Goal: Navigation & Orientation: Find specific page/section

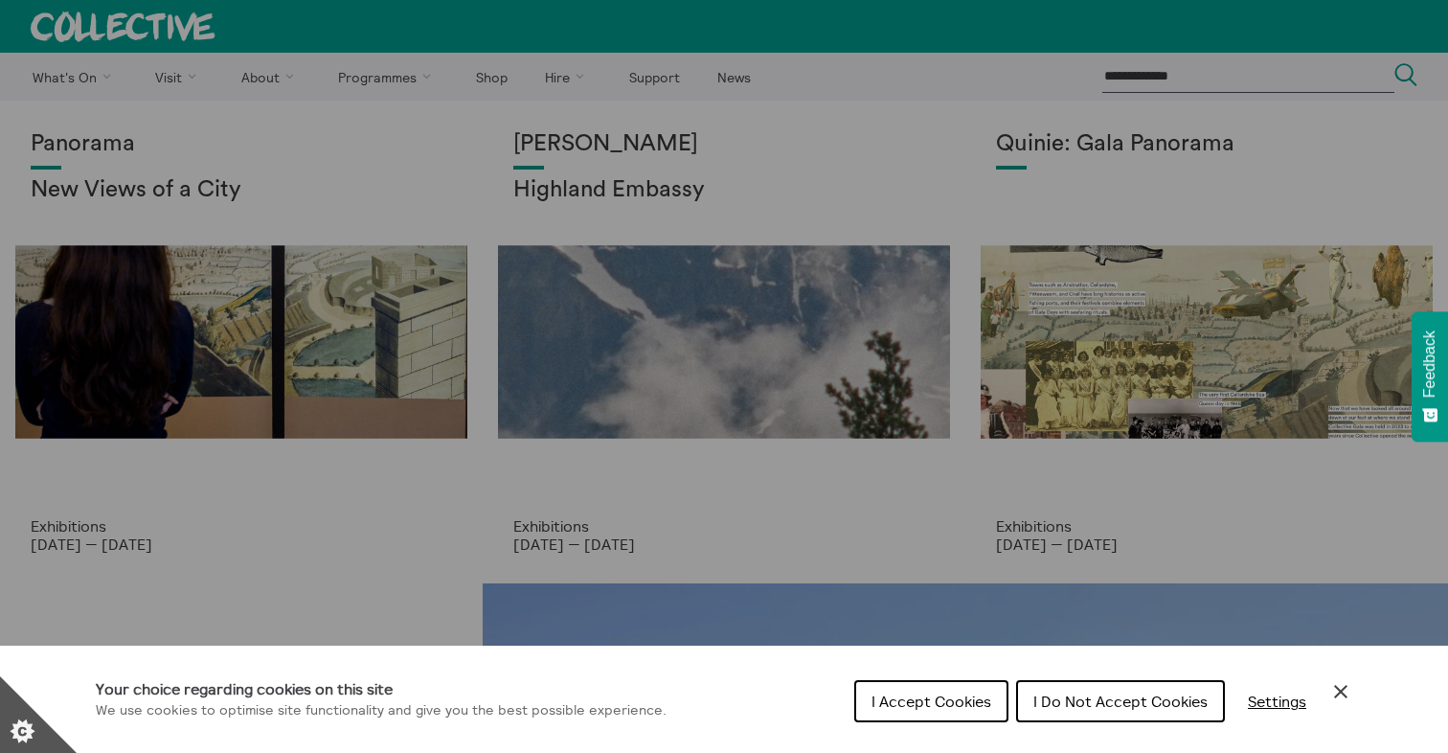
click at [272, 54] on div "Cookie preferences" at bounding box center [724, 376] width 1448 height 753
click at [904, 689] on button "I Accept Cookies" at bounding box center [931, 701] width 154 height 42
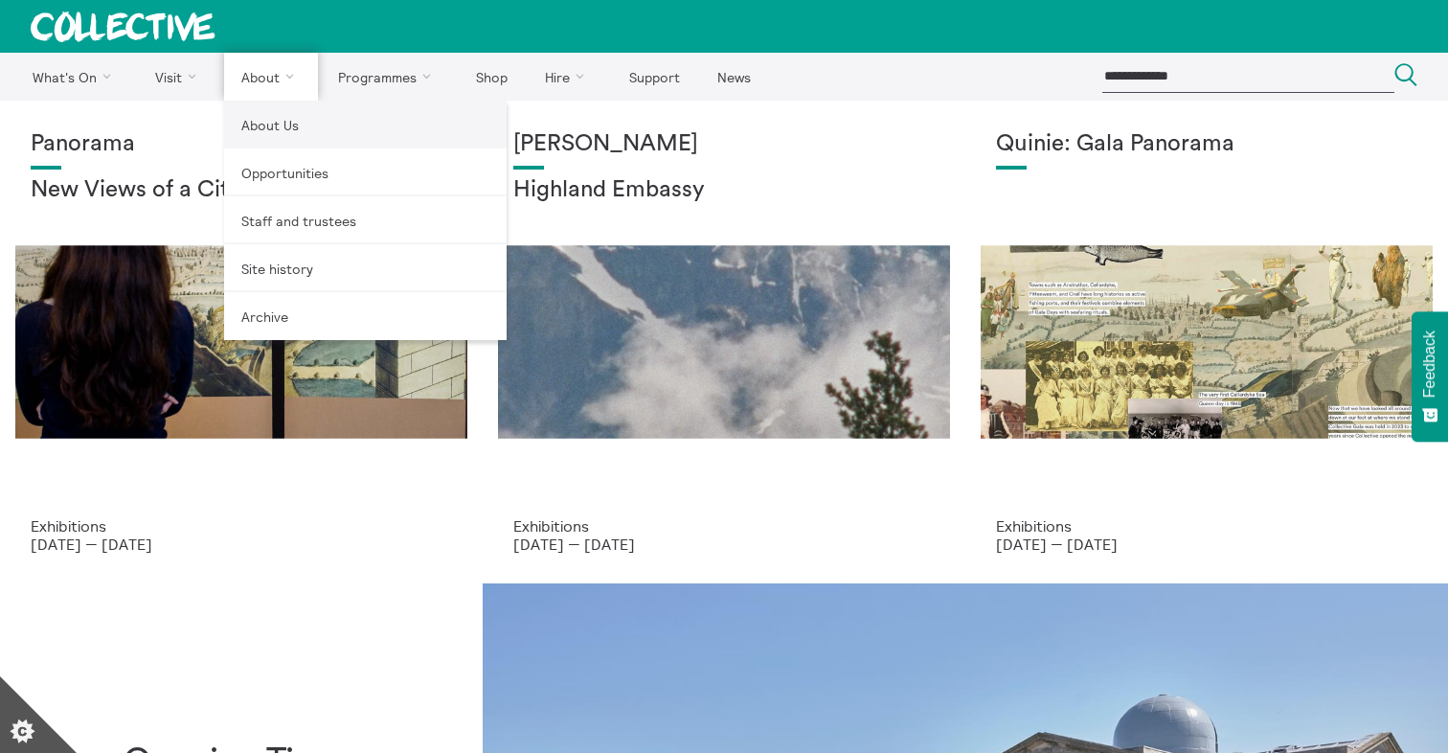
click at [306, 142] on link "About Us" at bounding box center [365, 125] width 283 height 48
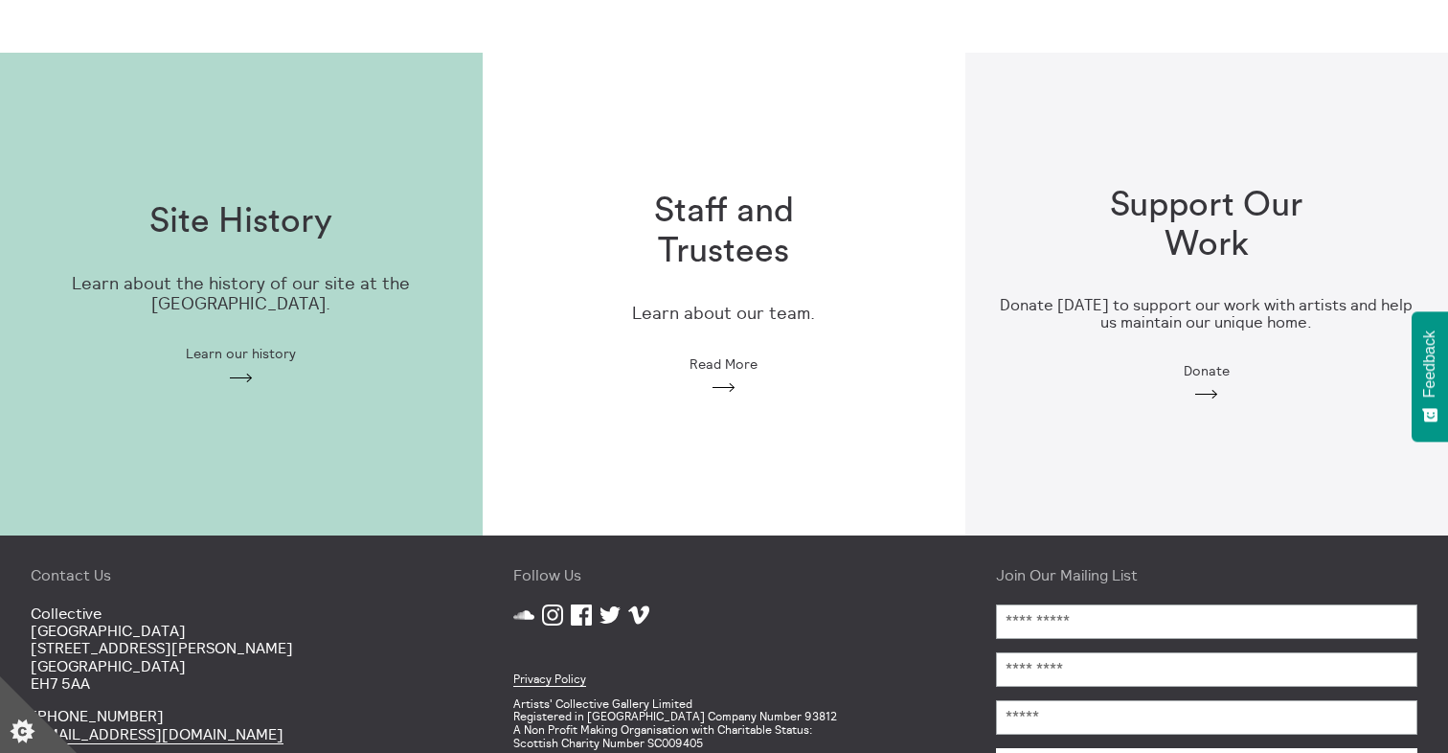
scroll to position [505, 0]
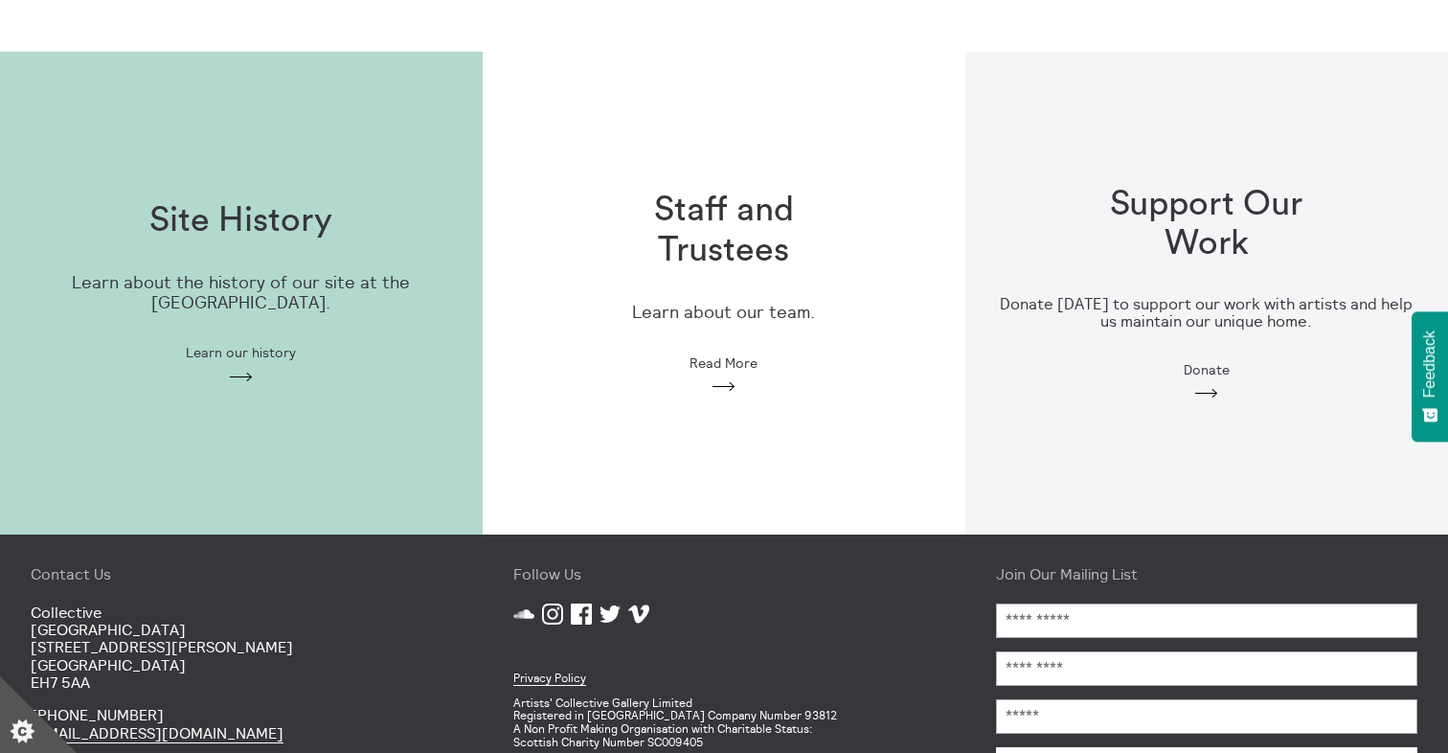
click at [231, 332] on div "Site History Learn about the history of our site at the old City Observatory. L…" at bounding box center [241, 292] width 483 height 245
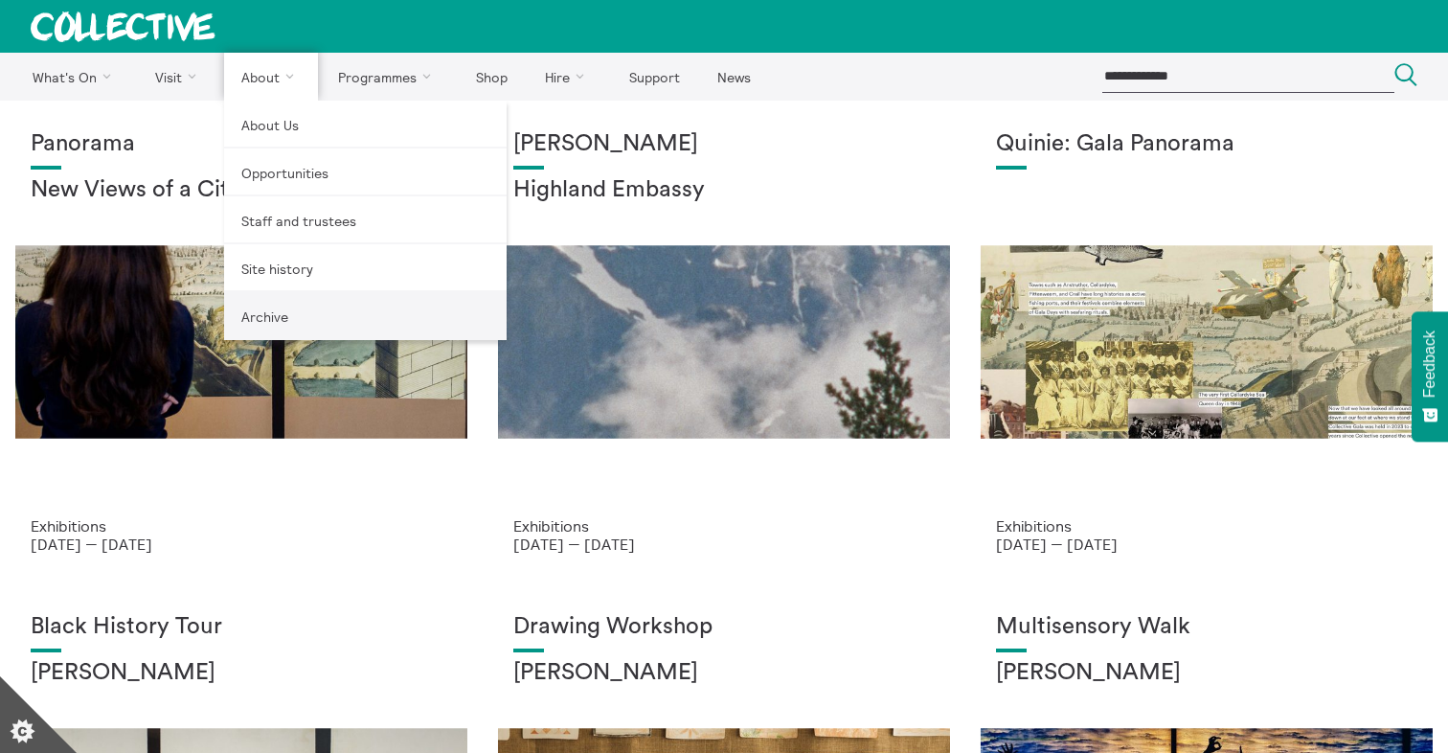
click at [314, 302] on link "Archive" at bounding box center [365, 316] width 283 height 48
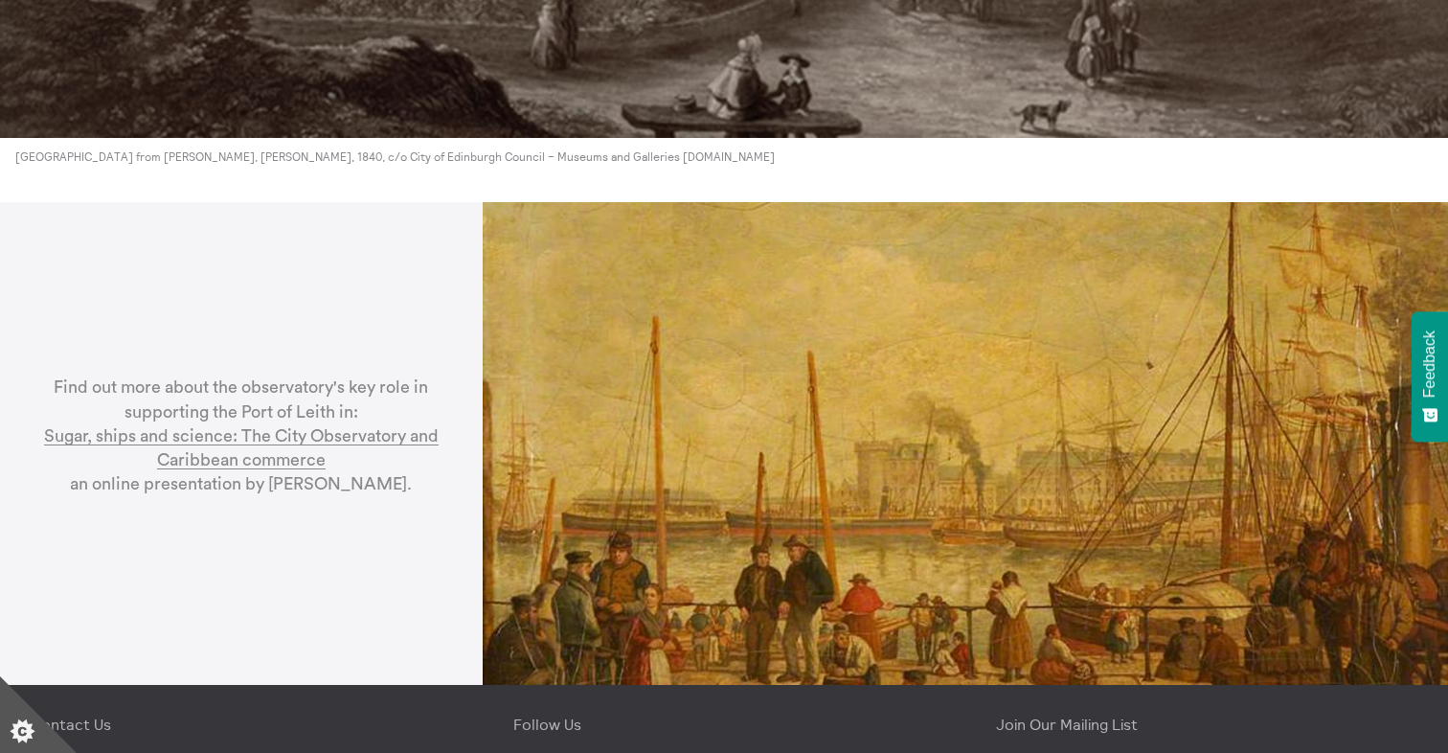
scroll to position [5280, 0]
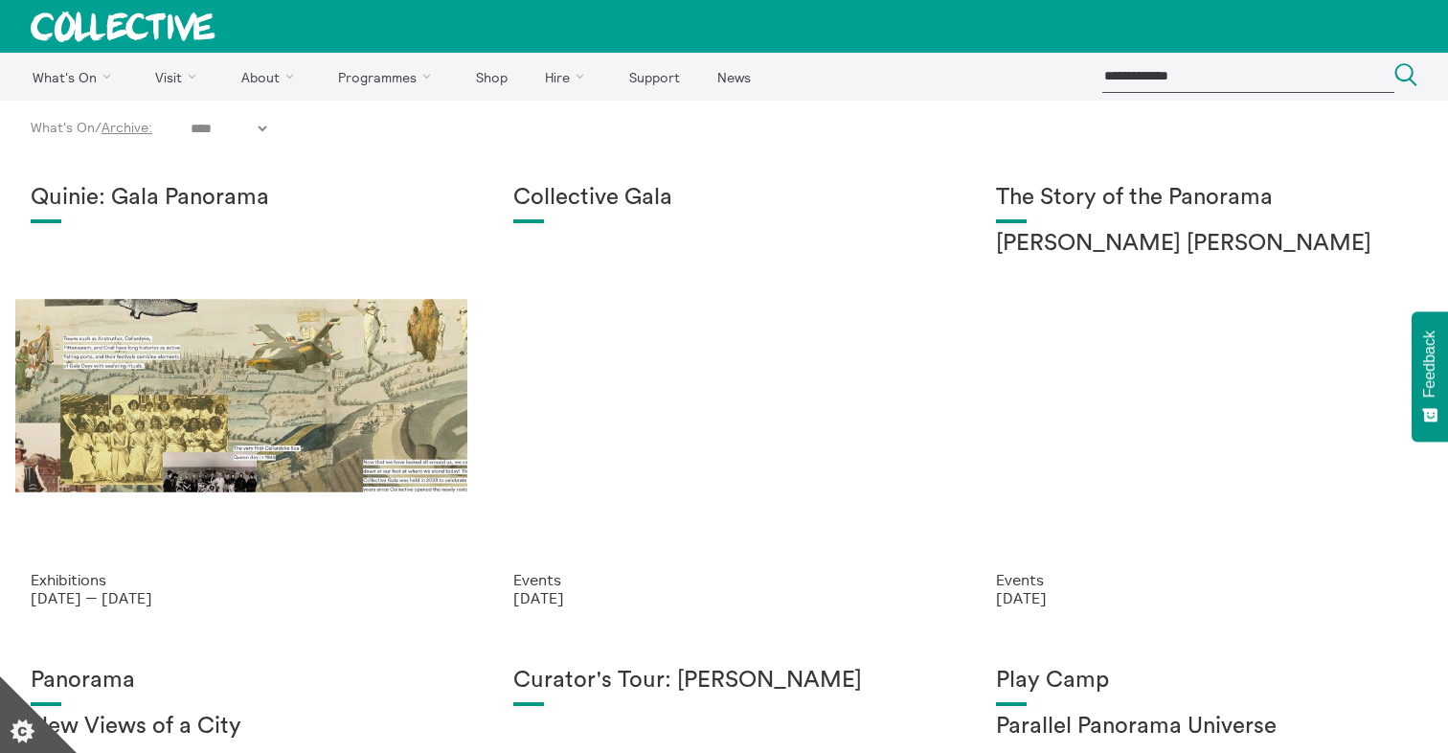
select select "****"
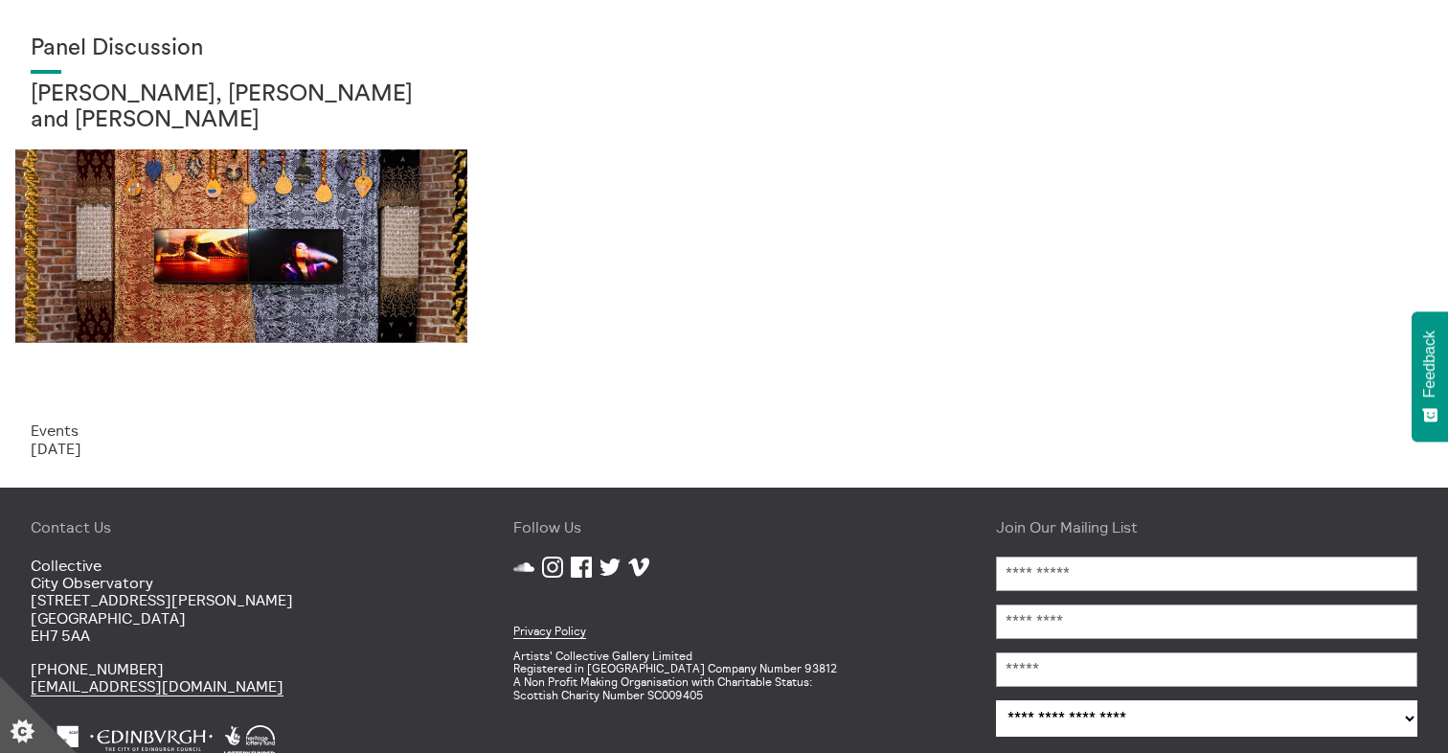
scroll to position [3128, 0]
